Goal: Check status

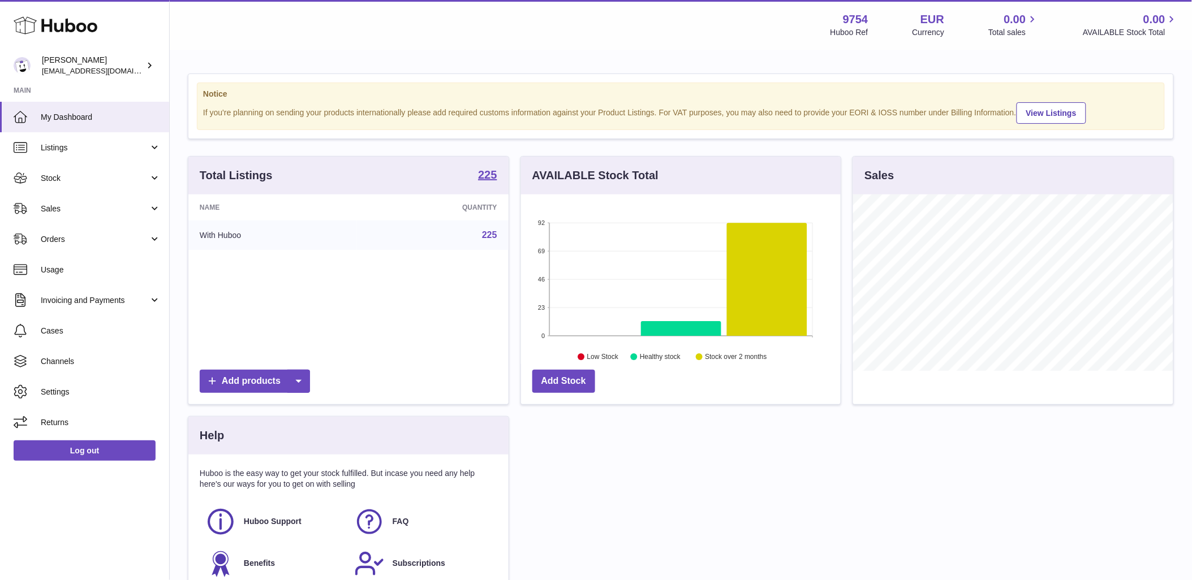
scroll to position [176, 320]
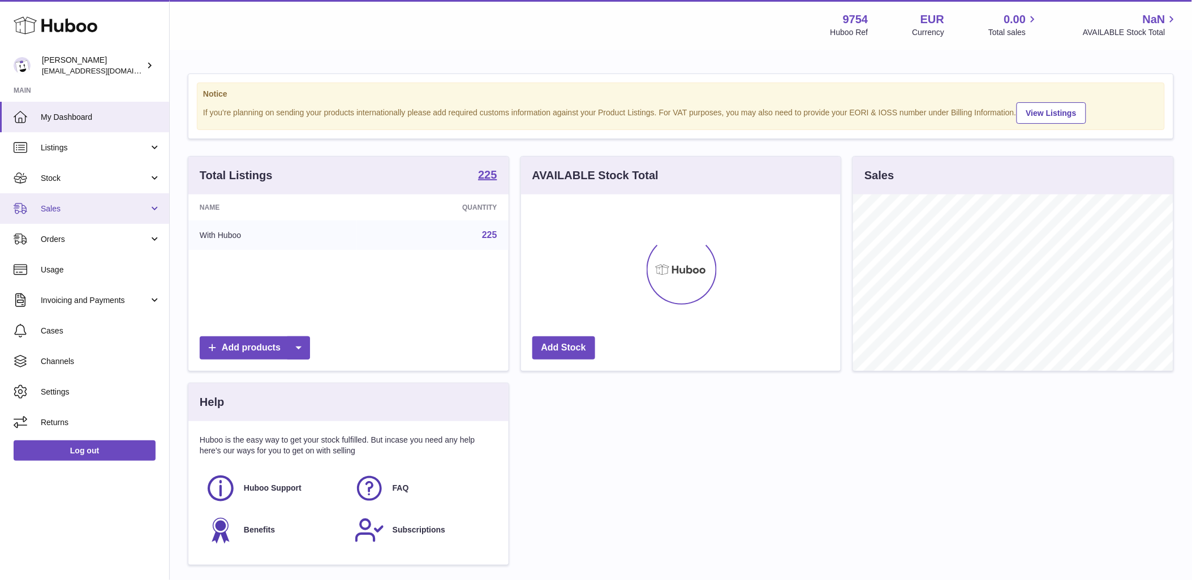
scroll to position [176, 320]
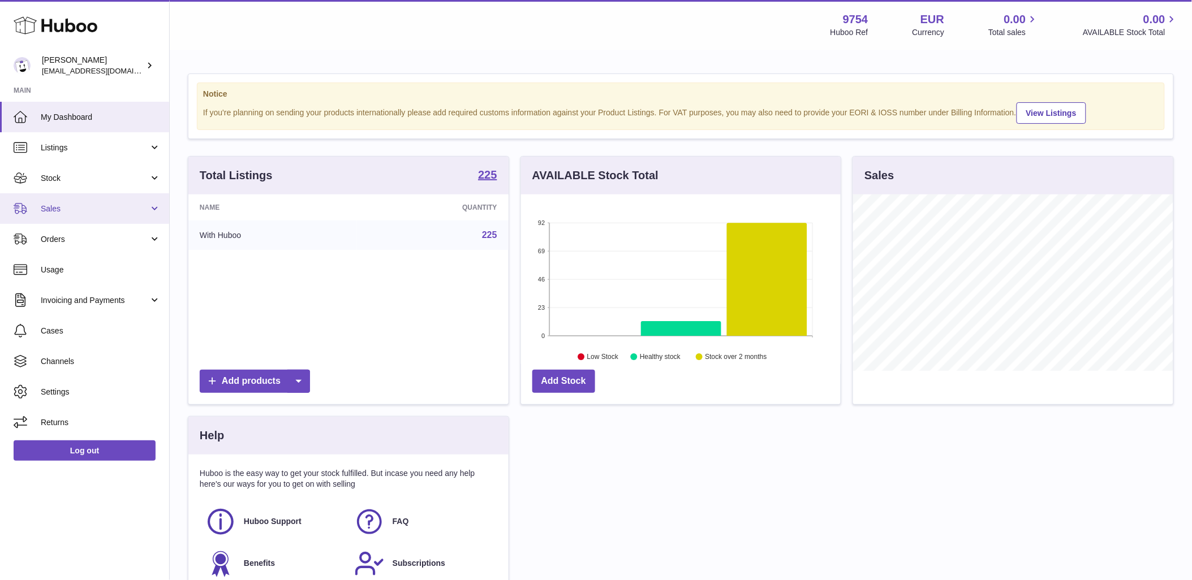
click at [63, 213] on span "Sales" at bounding box center [95, 209] width 108 height 11
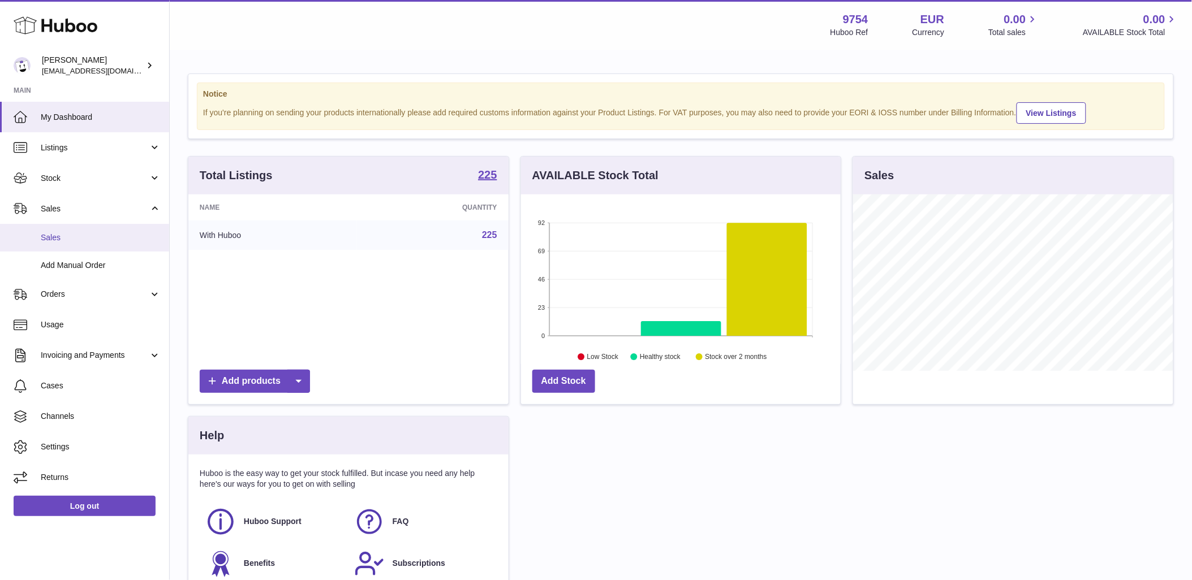
click at [72, 246] on link "Sales" at bounding box center [84, 238] width 169 height 28
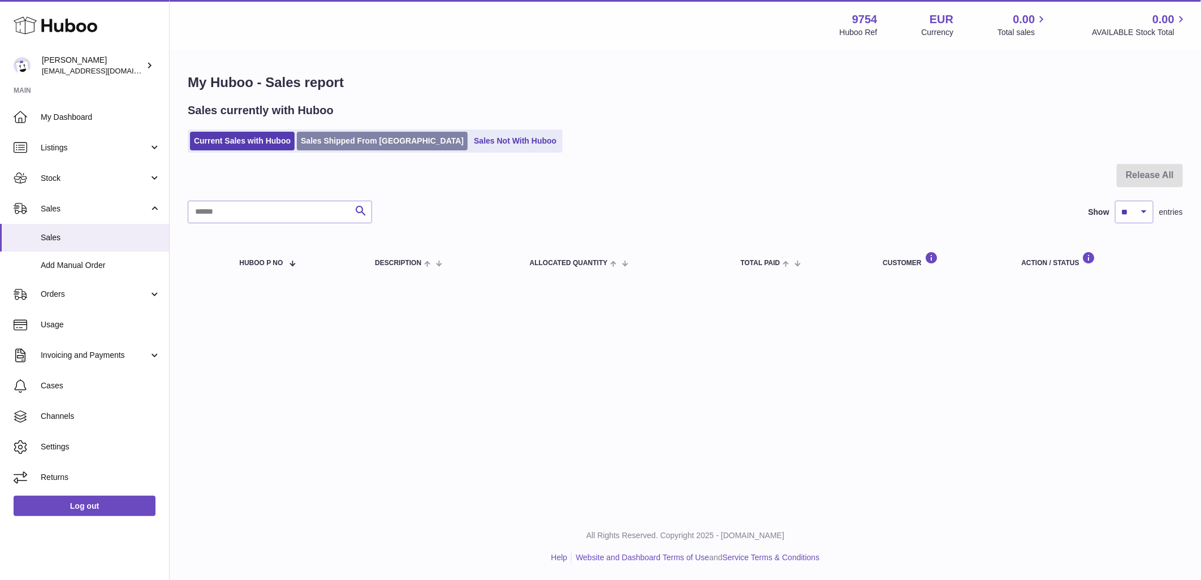
click at [354, 139] on link "Sales Shipped From Huboo" at bounding box center [382, 141] width 171 height 19
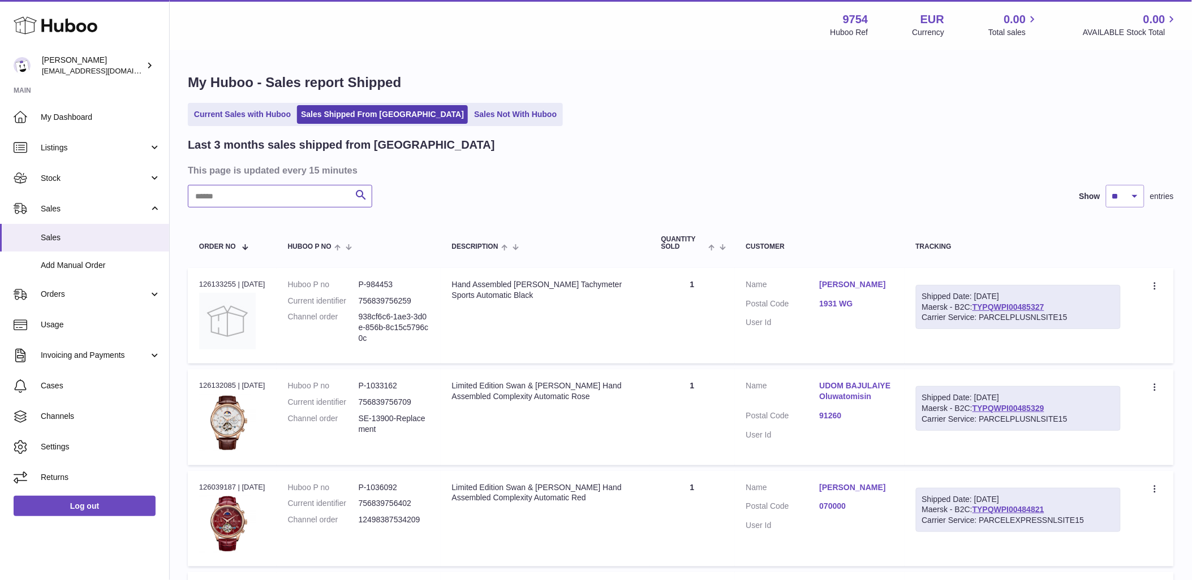
click at [276, 201] on input "text" at bounding box center [280, 196] width 184 height 23
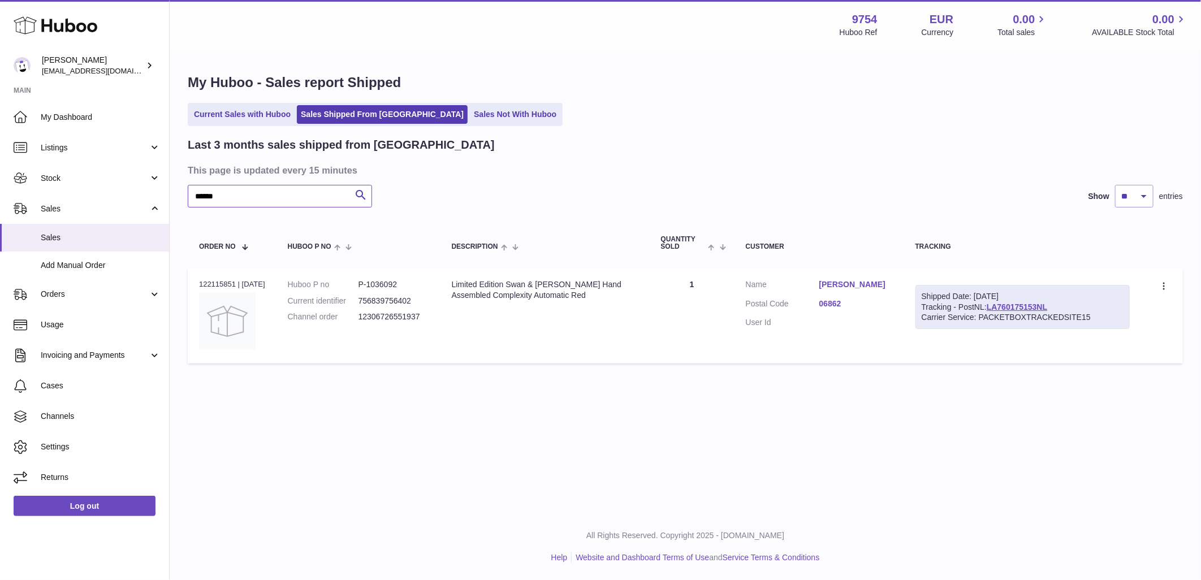
type input "******"
click at [397, 317] on dd "12306726551937" at bounding box center [394, 317] width 71 height 11
copy dd "12306726551937"
click at [217, 283] on div "Order no 122115851 | 1st Aug" at bounding box center [232, 284] width 66 height 10
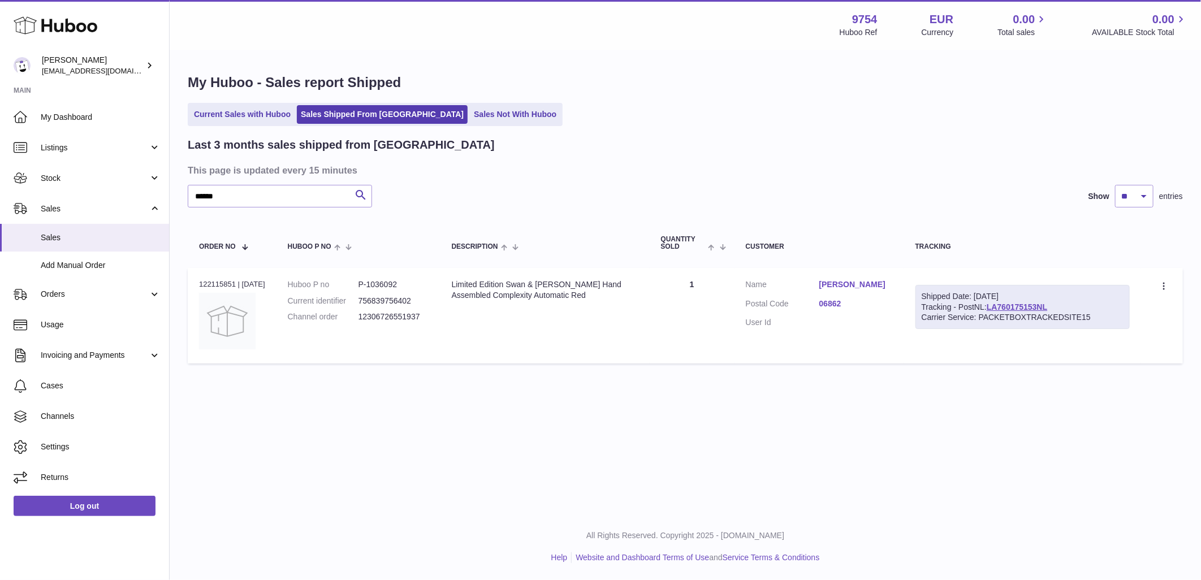
click at [217, 283] on div "Order no 122115851 | 1st Aug" at bounding box center [232, 284] width 66 height 10
copy div "122115851"
